Goal: Find specific page/section: Find specific page/section

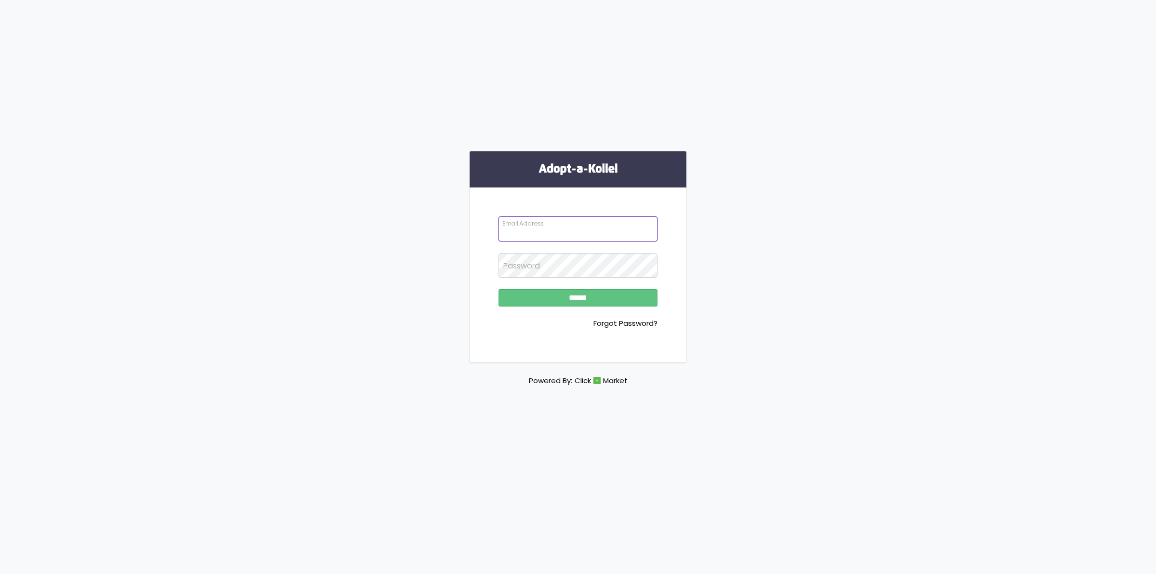
type input "**********"
click at [602, 295] on input "******" at bounding box center [577, 297] width 159 height 17
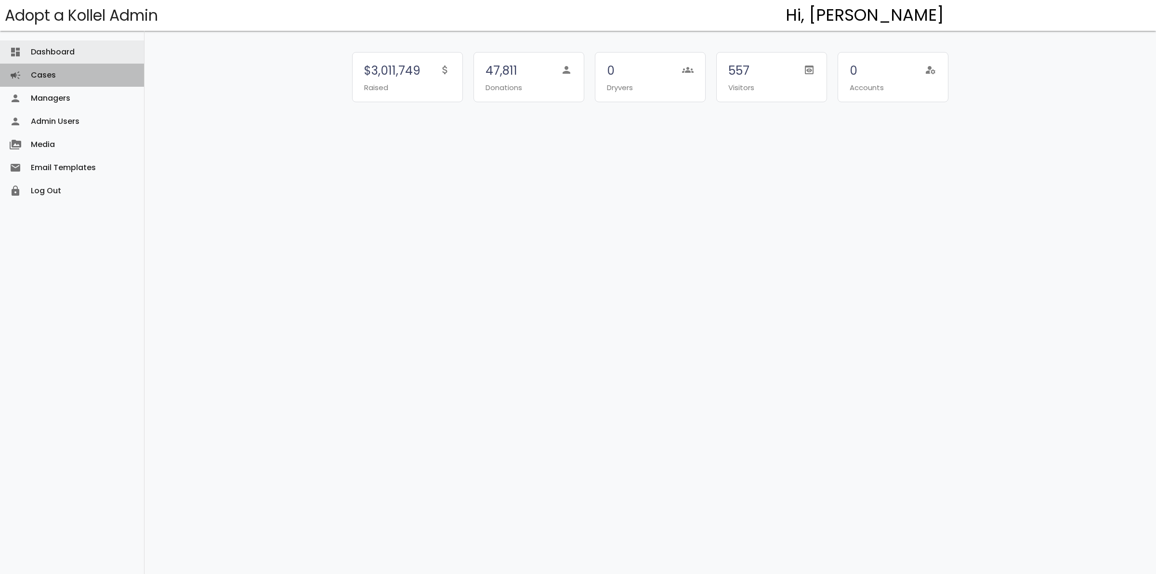
click at [44, 73] on link "Cases campaign" at bounding box center [72, 75] width 144 height 23
